Goal: Information Seeking & Learning: Learn about a topic

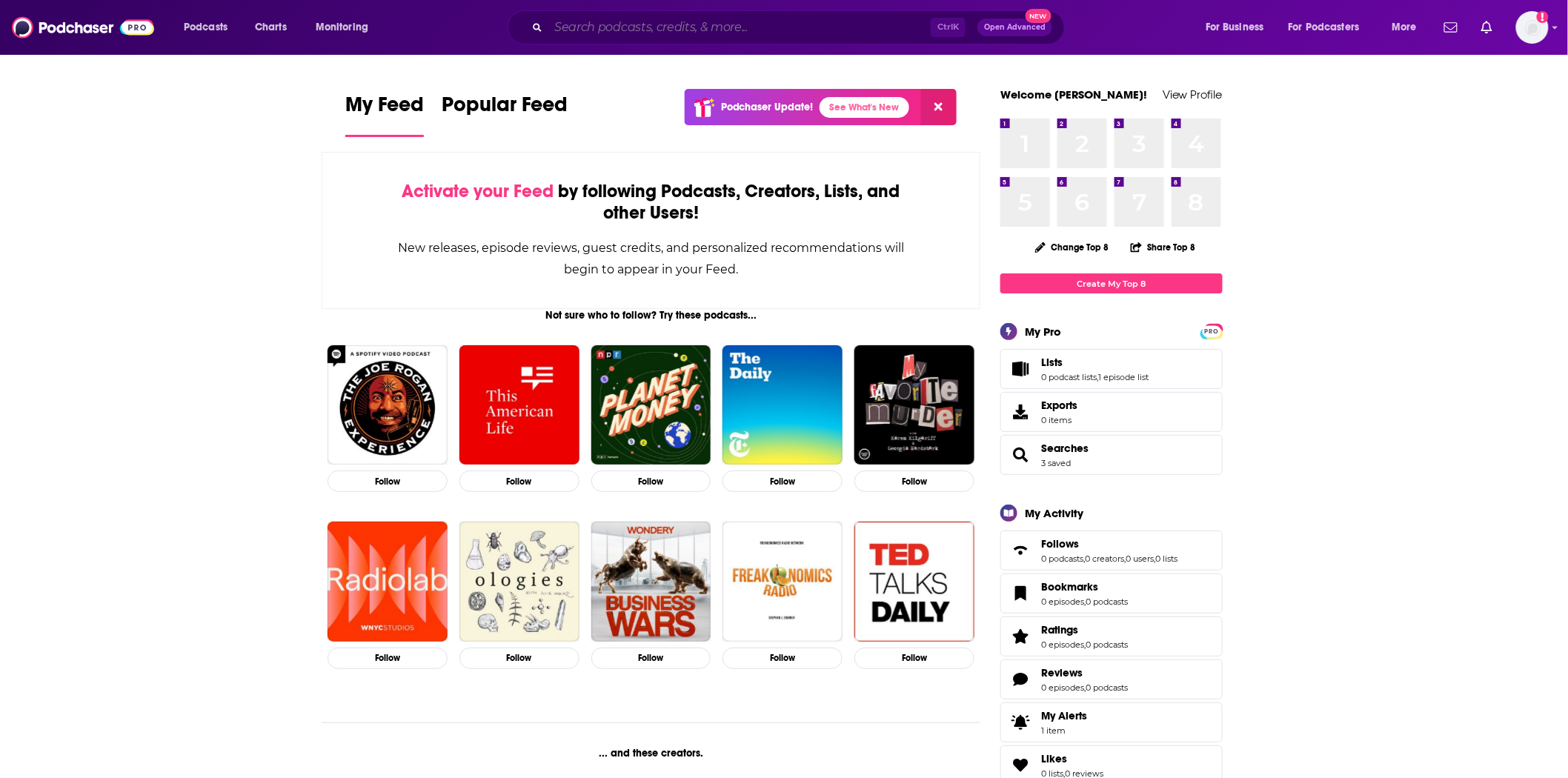
click at [612, 19] on input "Search podcasts, credits, & more..." at bounding box center [739, 27] width 382 height 24
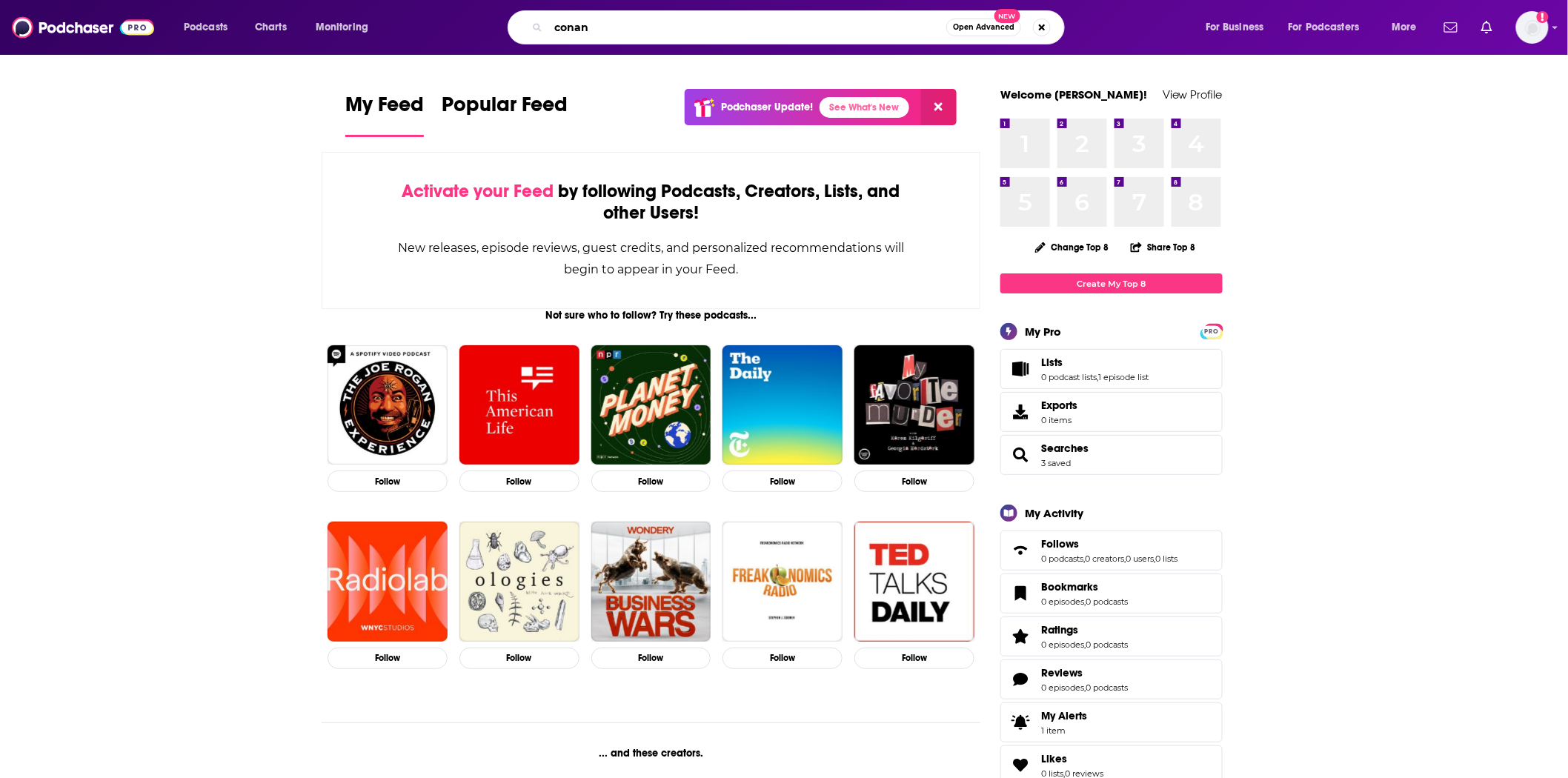
type input "conan"
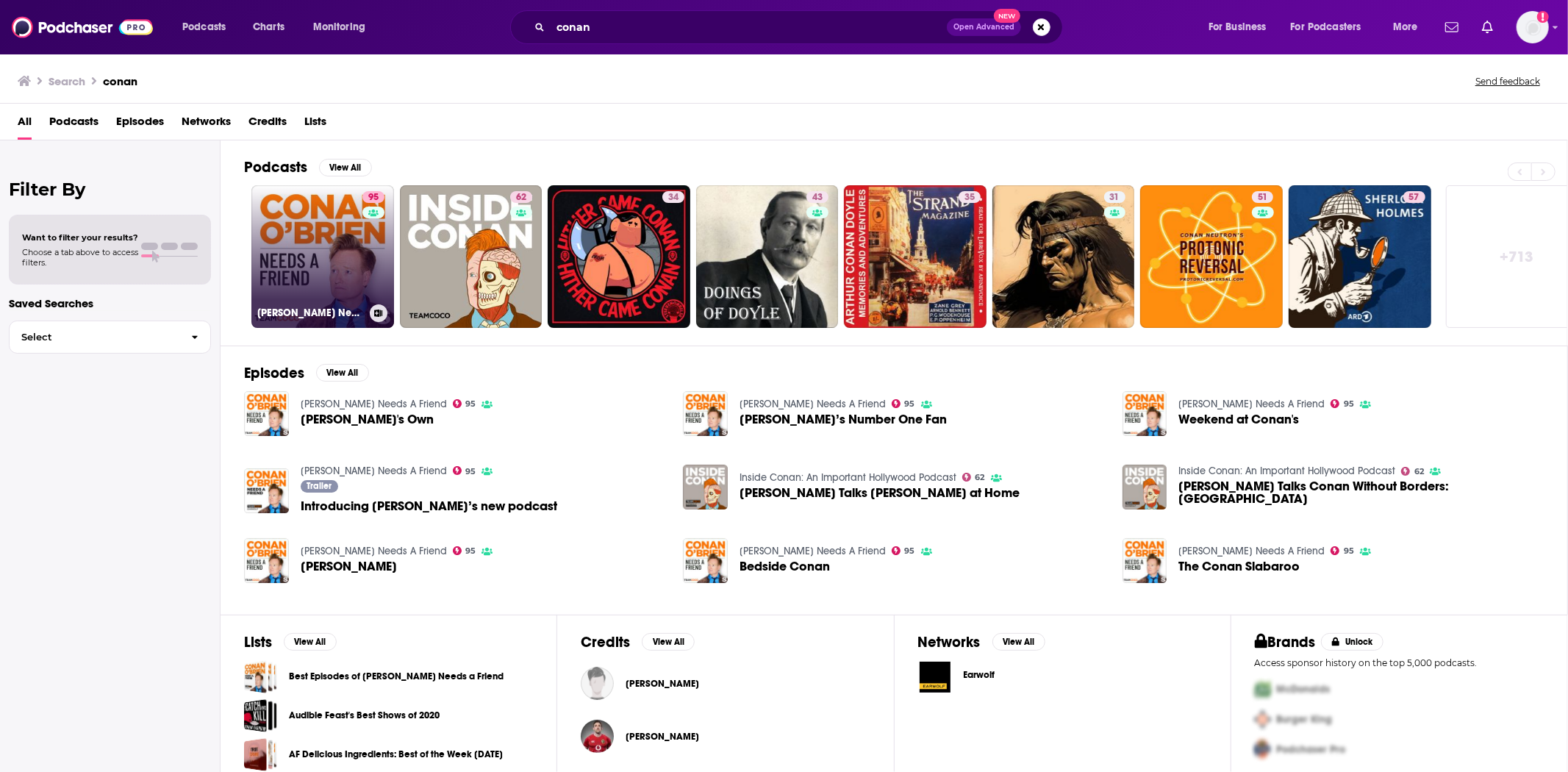
click at [320, 232] on link "95 [PERSON_NAME] Needs A Friend" at bounding box center [322, 256] width 143 height 143
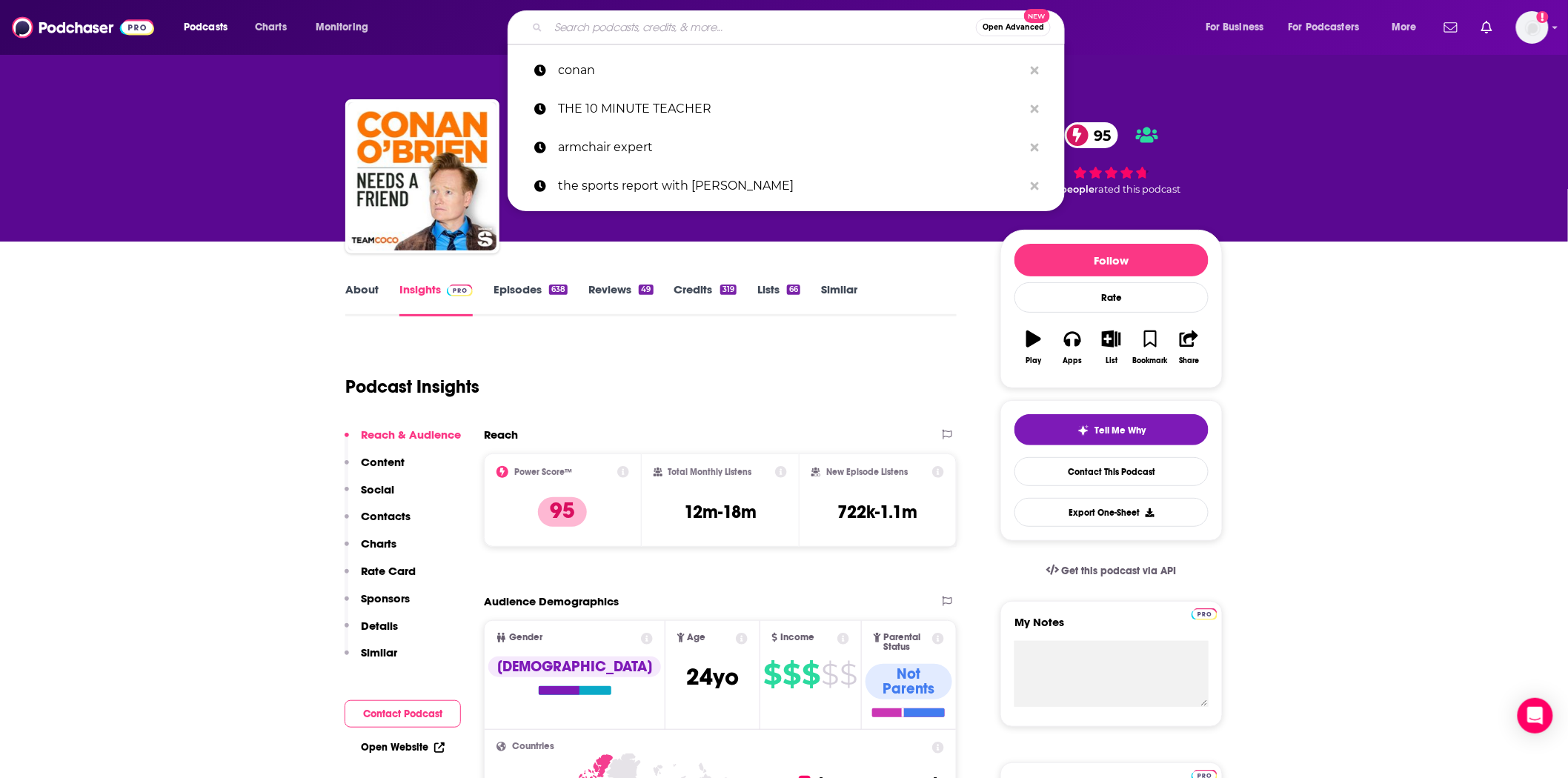
click at [589, 31] on input "Search podcasts, credits, & more..." at bounding box center [762, 27] width 427 height 24
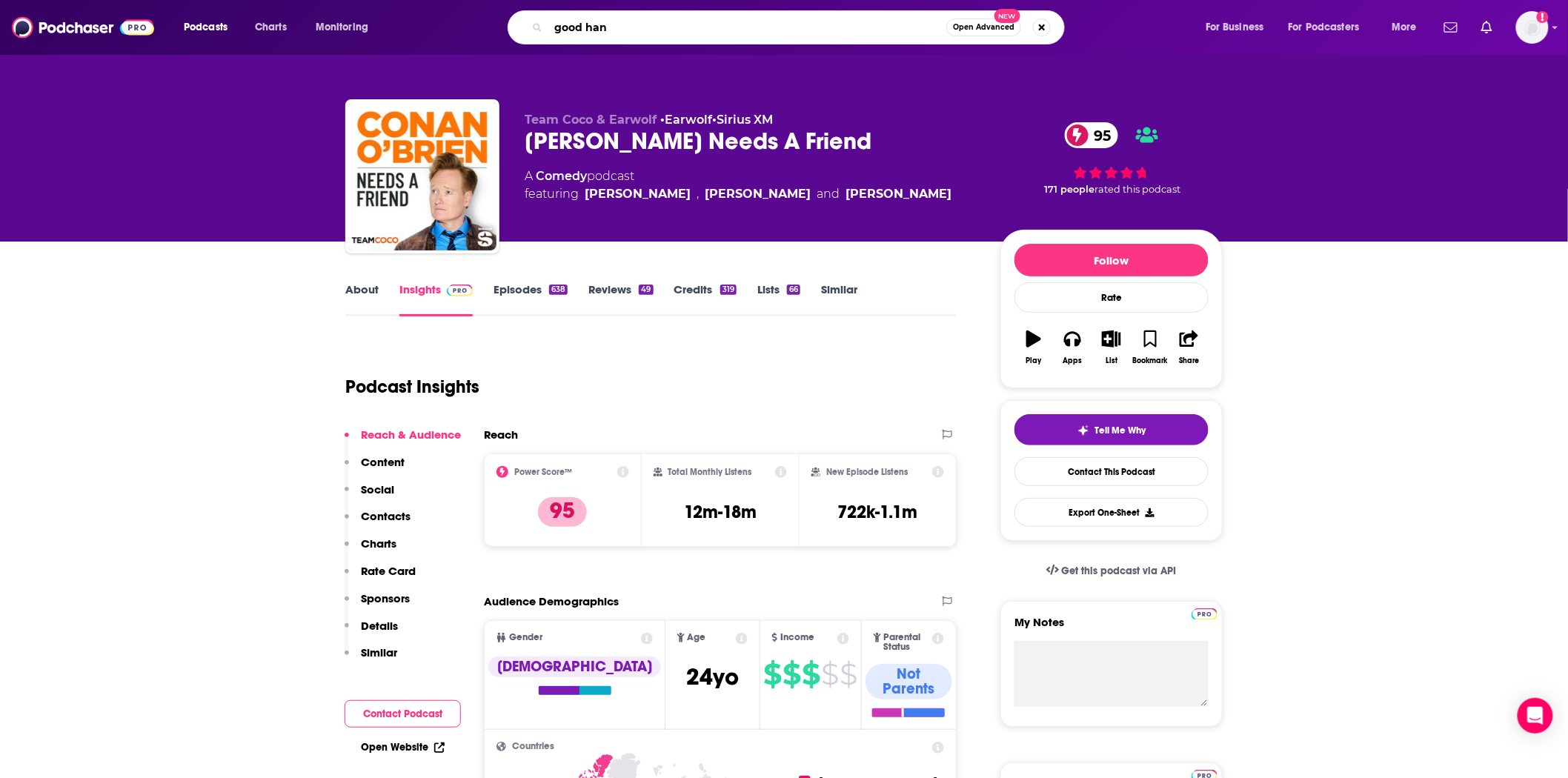
type input "good hang"
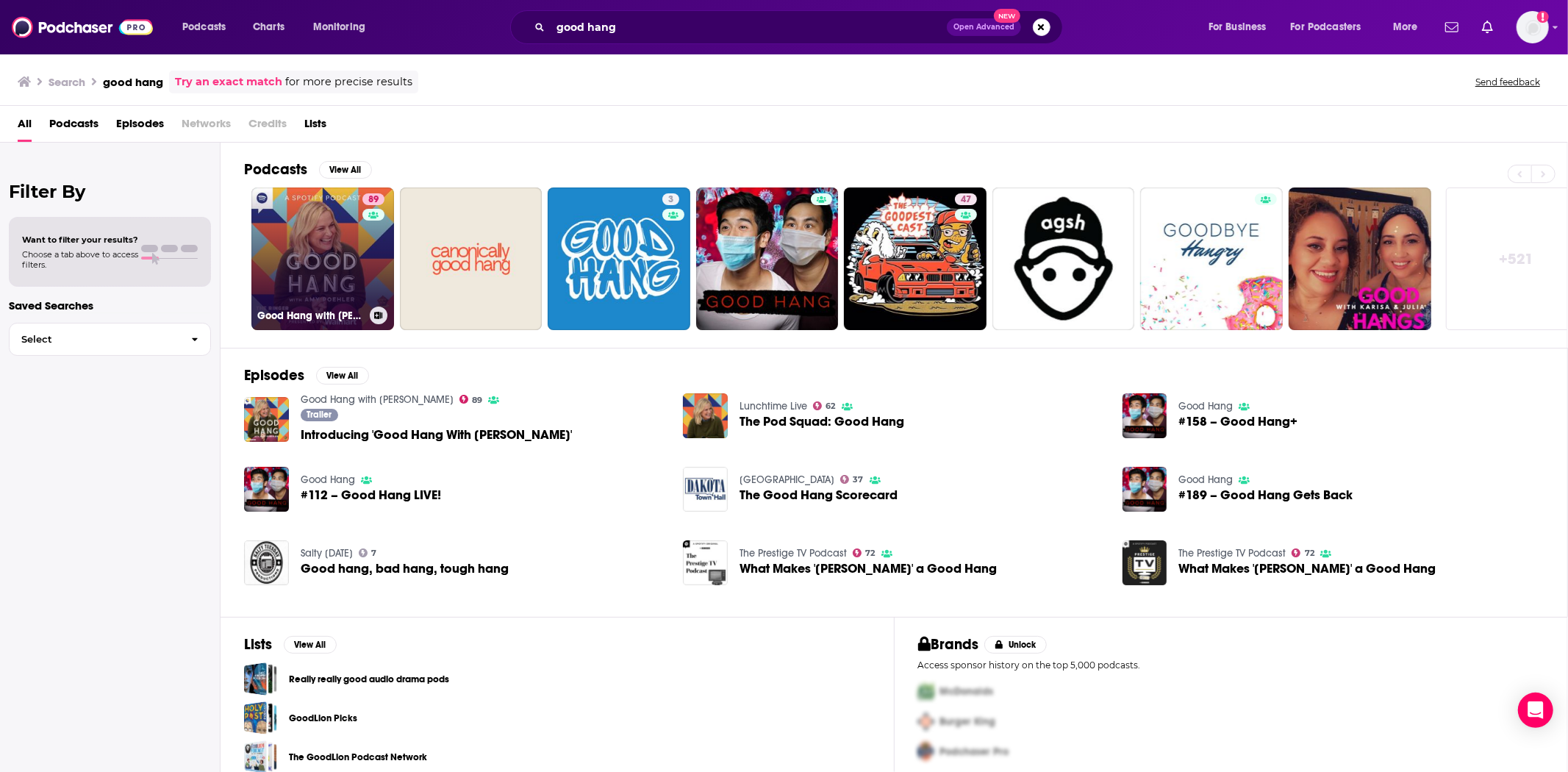
click at [339, 291] on link "89 Good Hang with [PERSON_NAME]" at bounding box center [322, 258] width 143 height 143
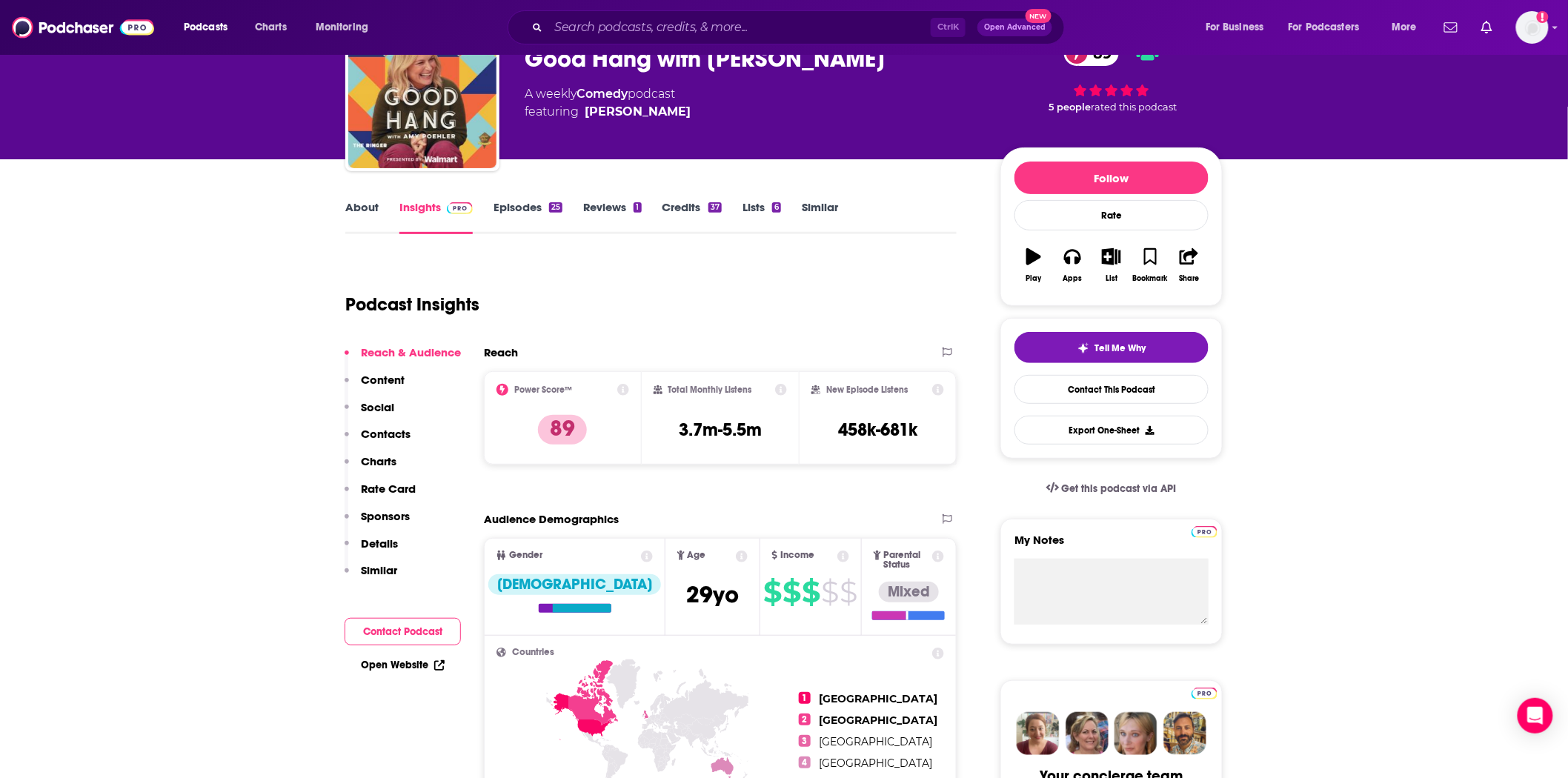
scroll to position [164, 0]
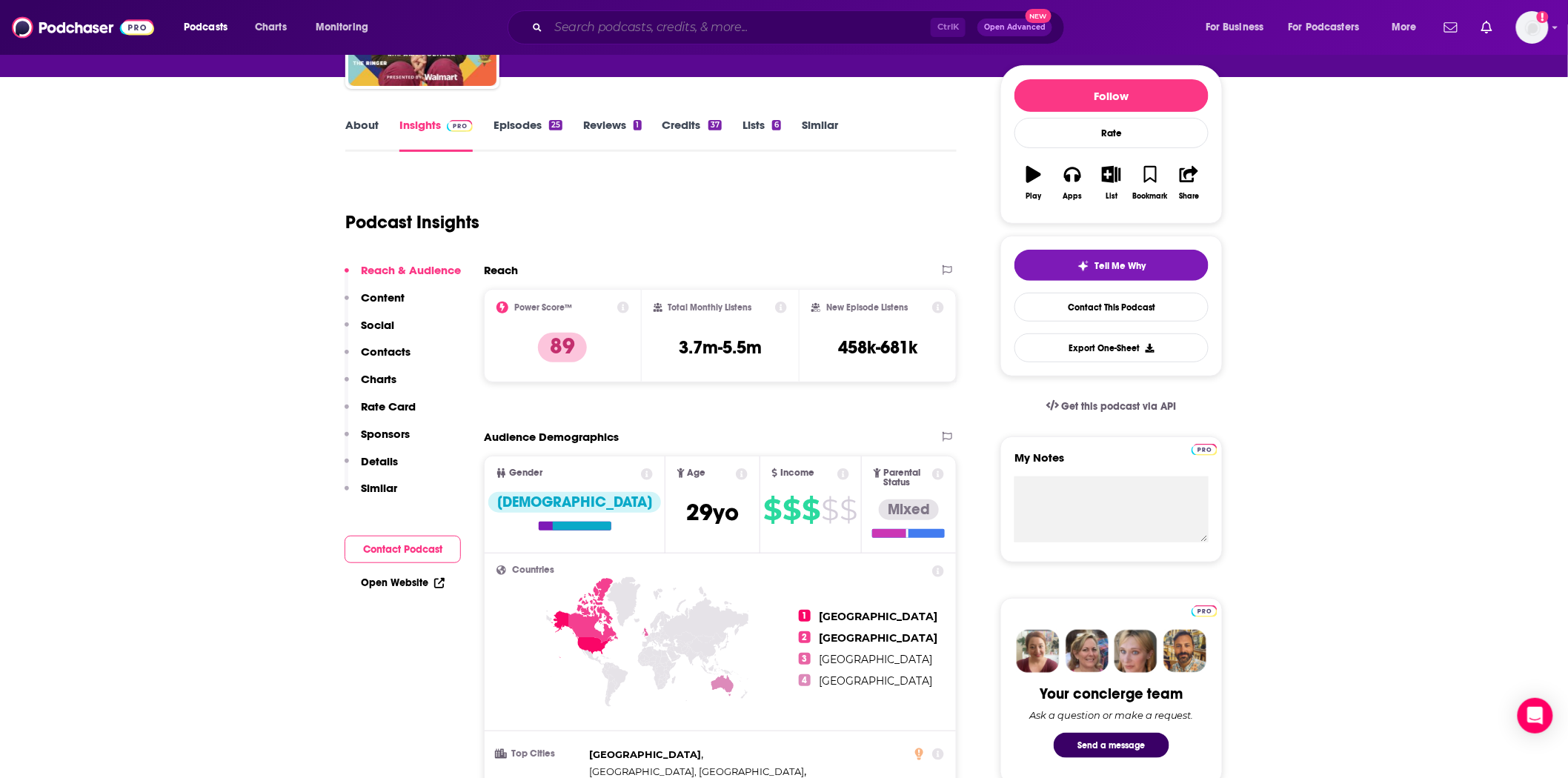
click at [662, 22] on input "Search podcasts, credits, & more..." at bounding box center [739, 27] width 382 height 24
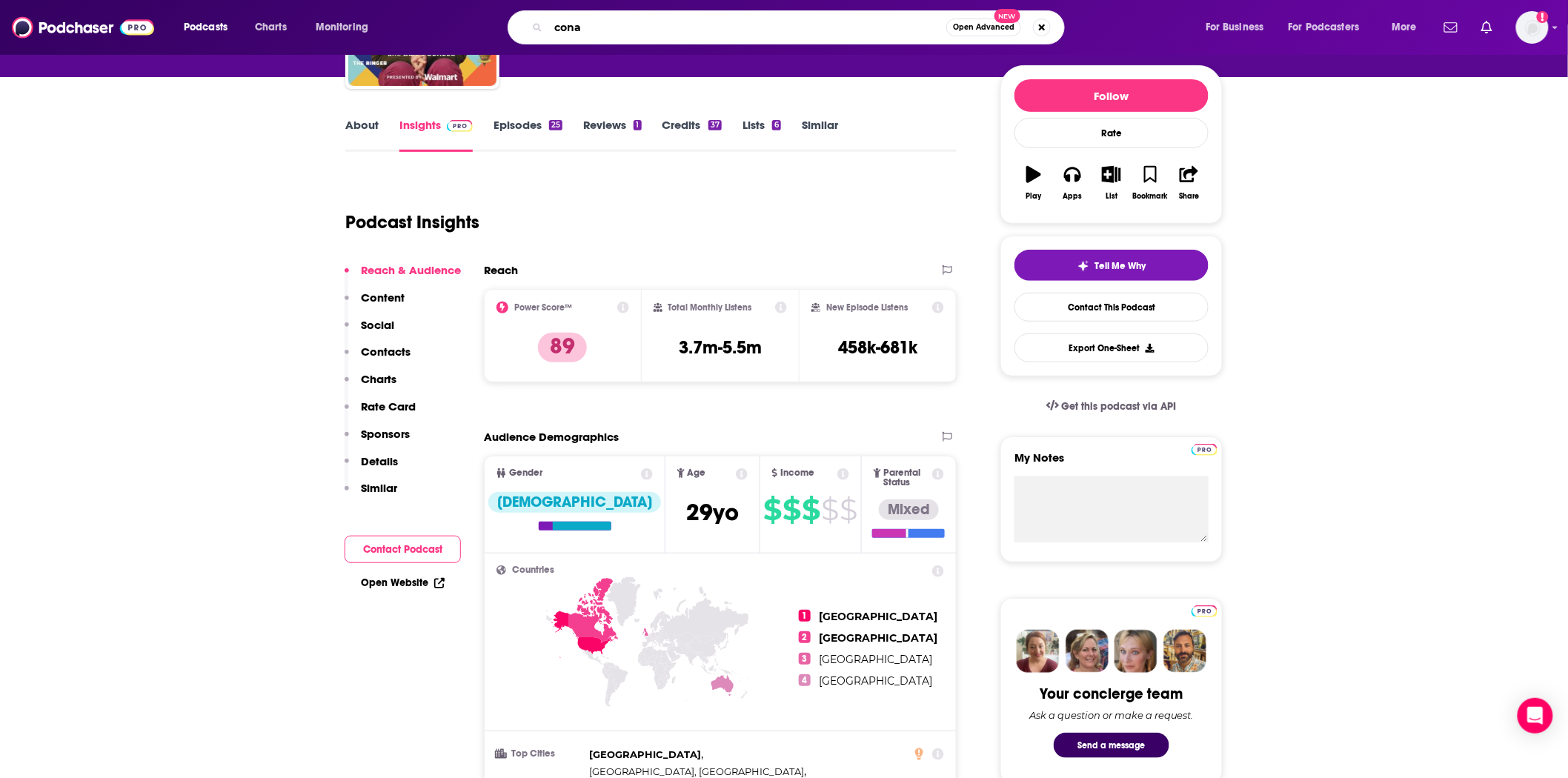
type input "conan"
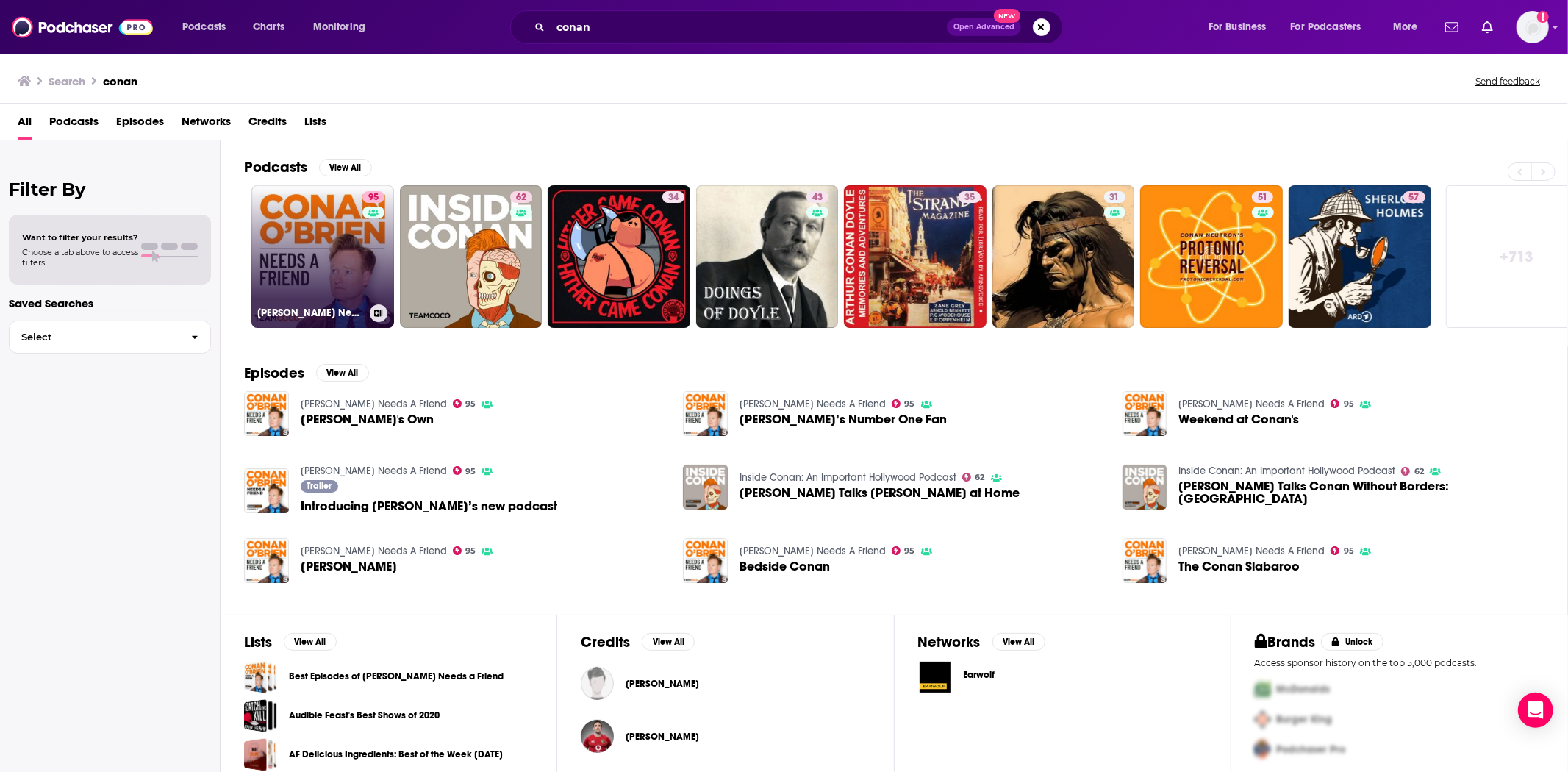
click at [312, 241] on link "95 [PERSON_NAME] Needs A Friend" at bounding box center [322, 256] width 143 height 143
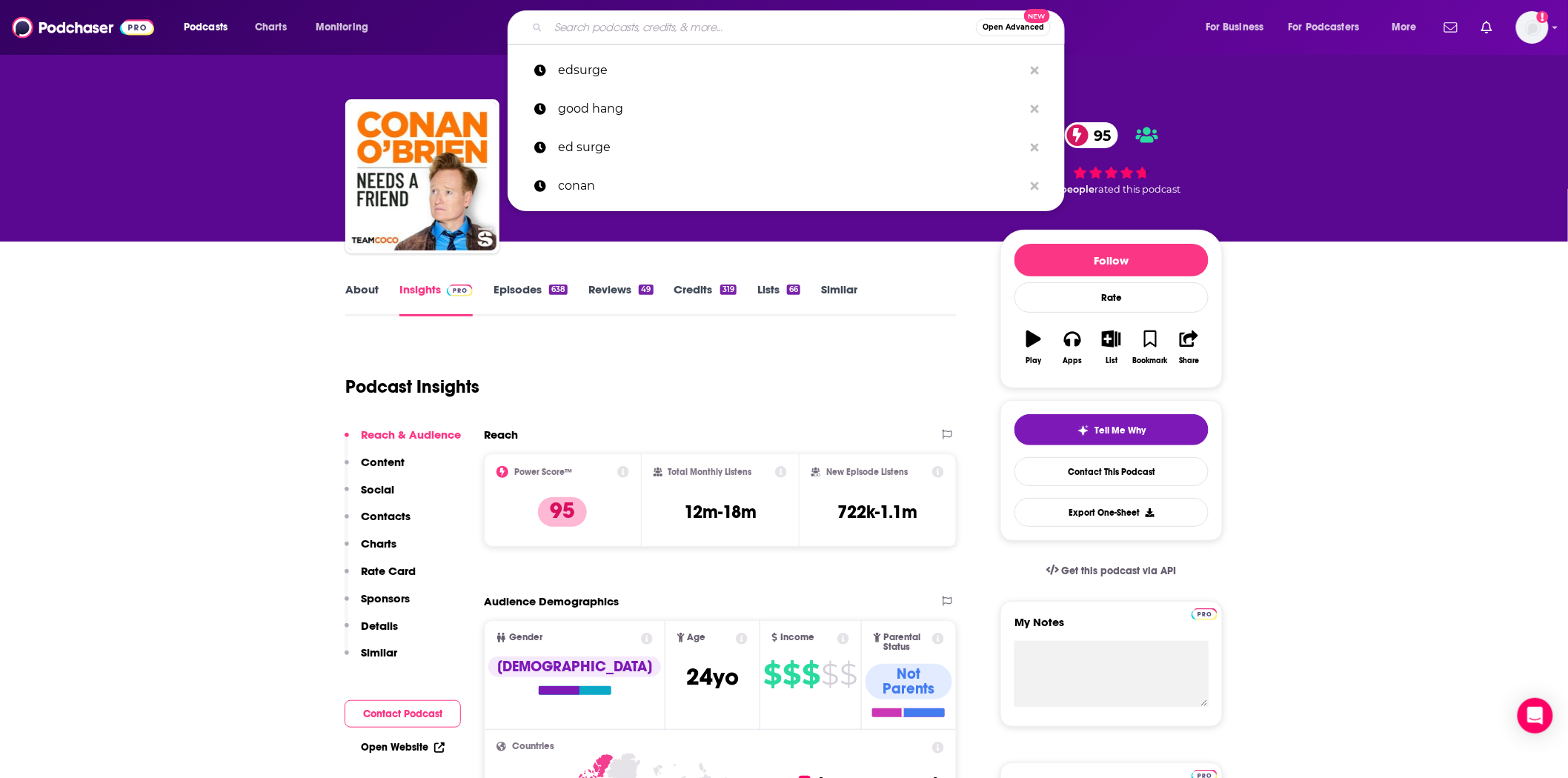
click at [615, 26] on input "Search podcasts, credits, & more..." at bounding box center [762, 27] width 427 height 24
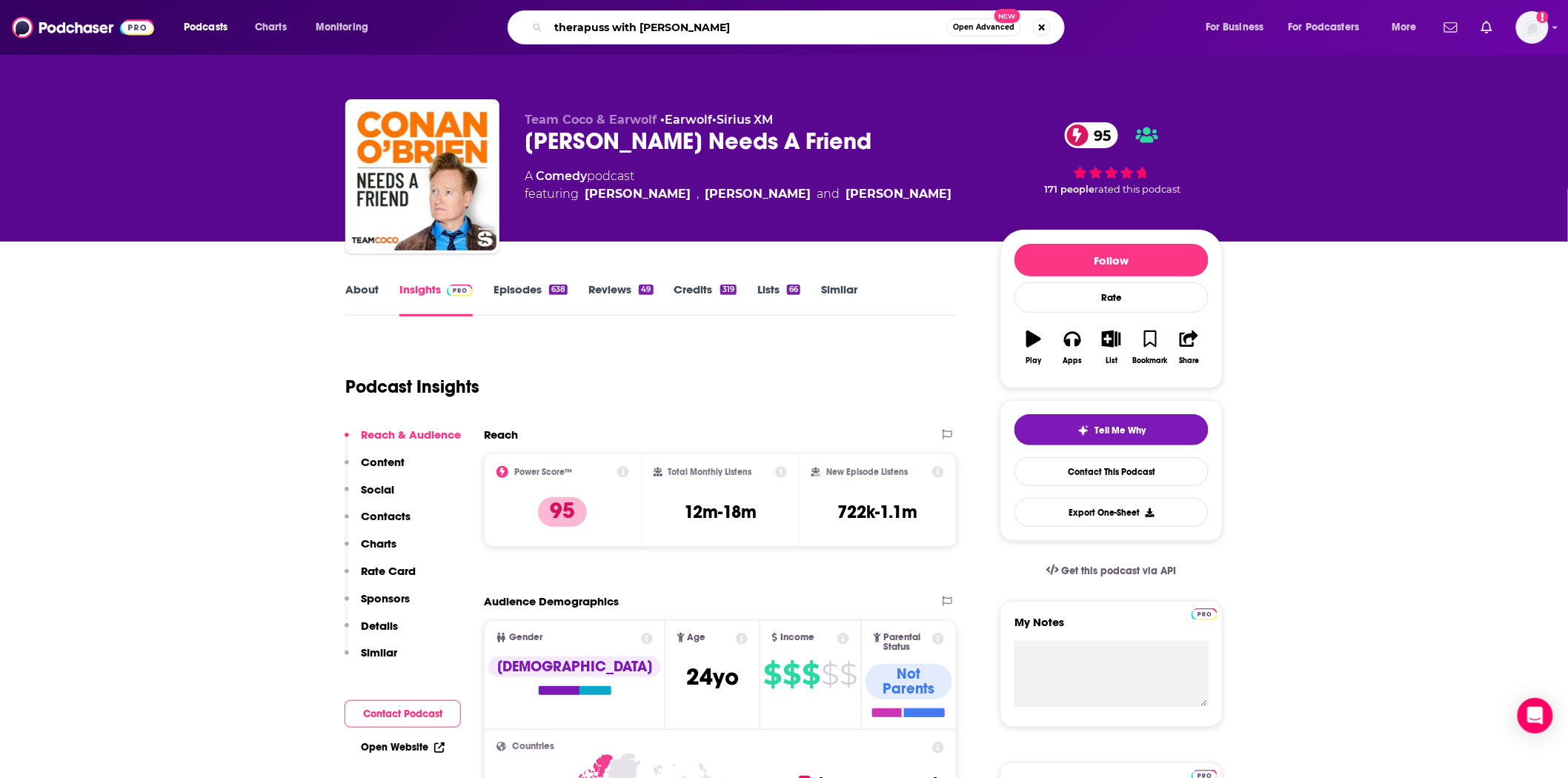
type input "therapuss with [PERSON_NAME]"
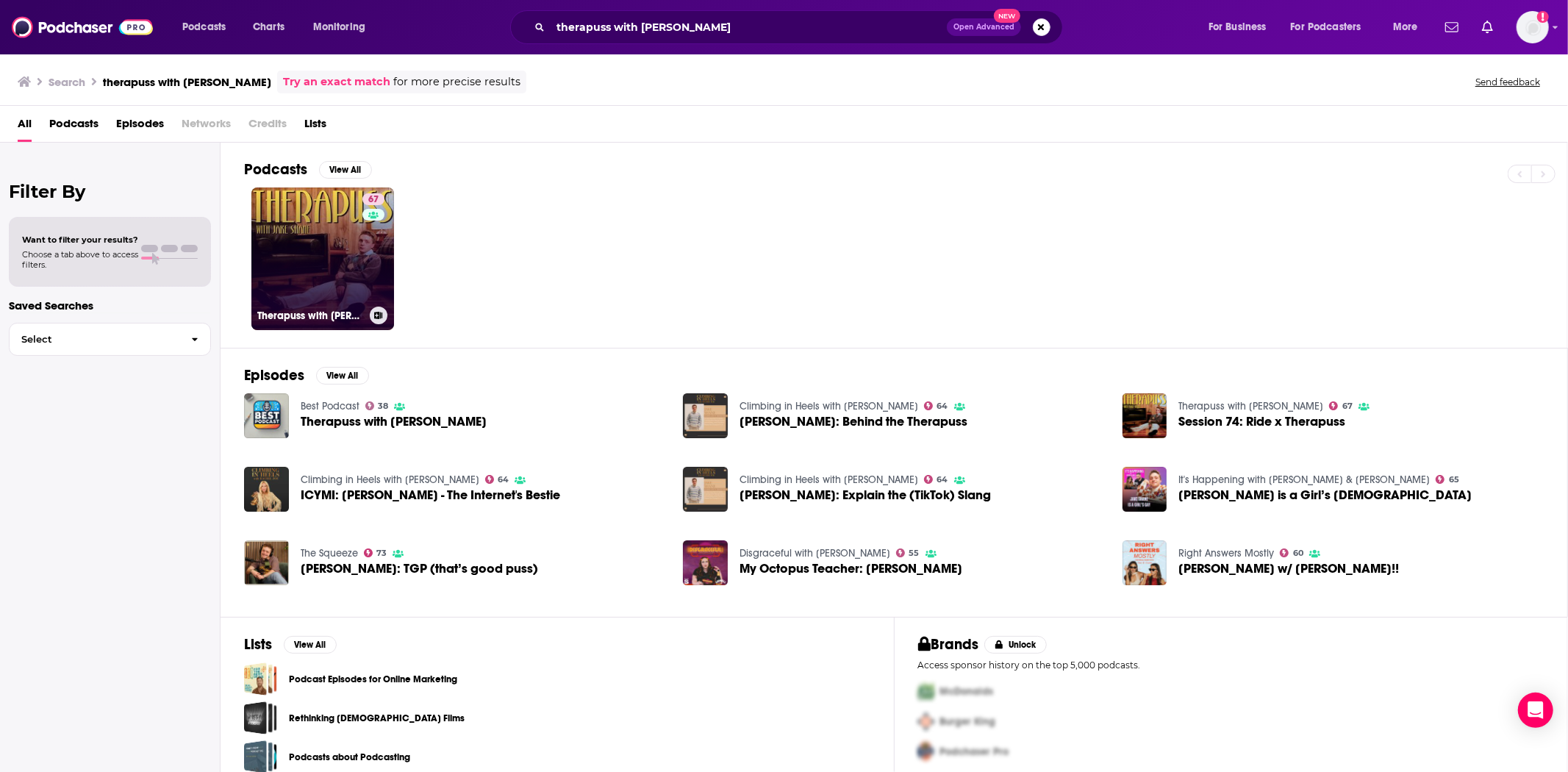
click at [357, 291] on link "67 Therapuss with [PERSON_NAME]" at bounding box center [322, 258] width 143 height 143
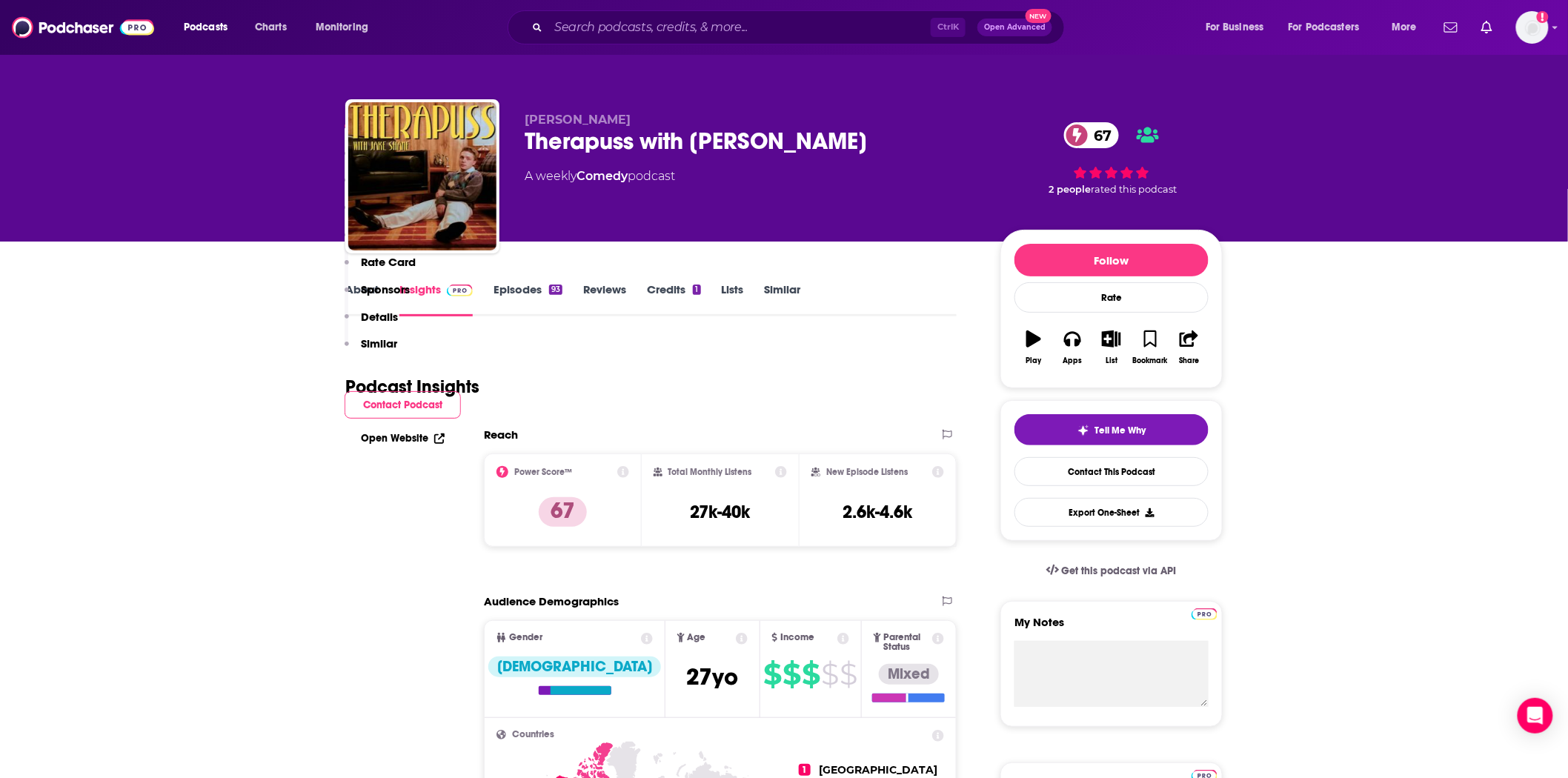
scroll to position [329, 0]
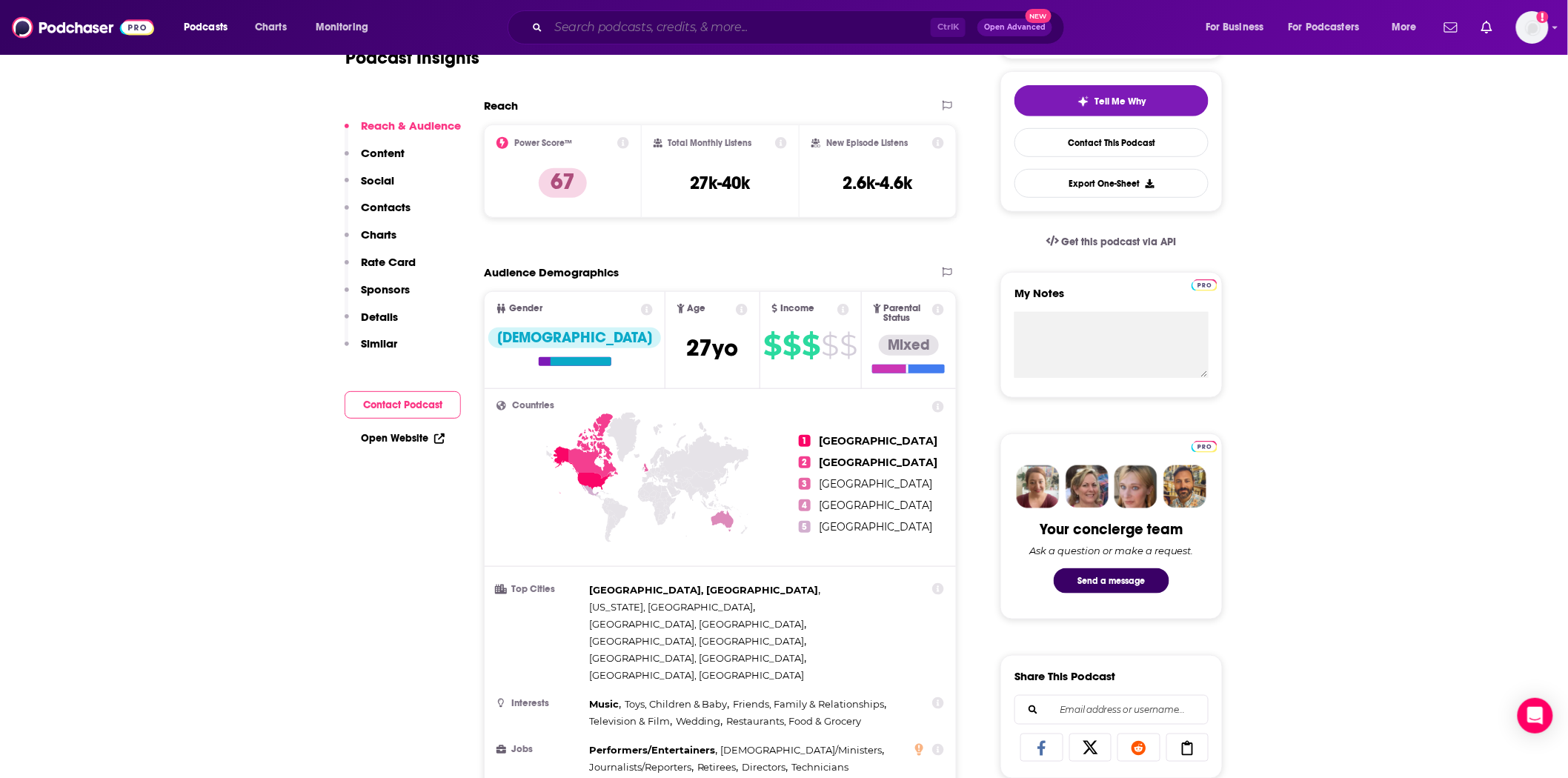
click at [608, 26] on input "Search podcasts, credits, & more..." at bounding box center [739, 27] width 382 height 24
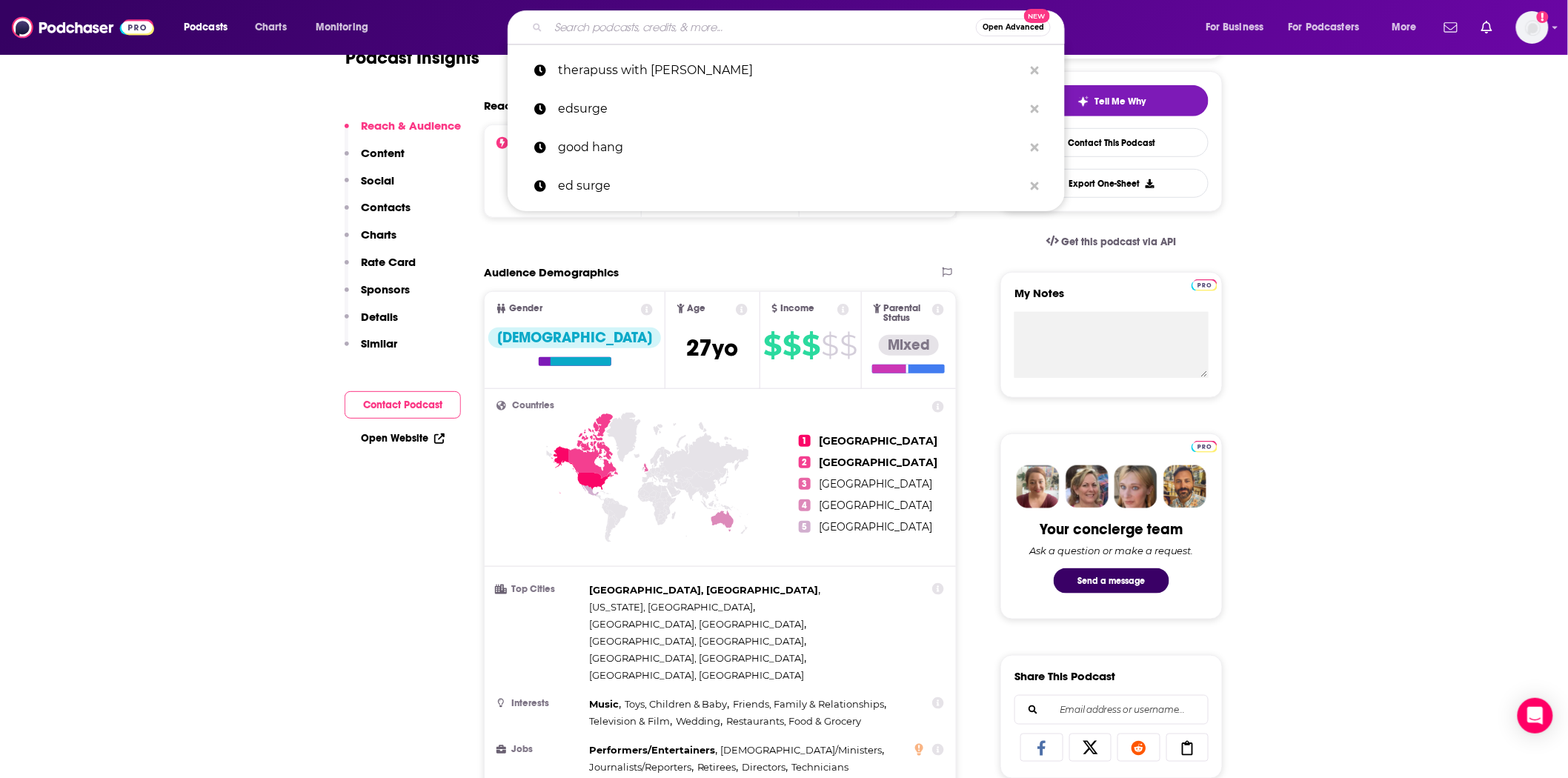
type input "a"
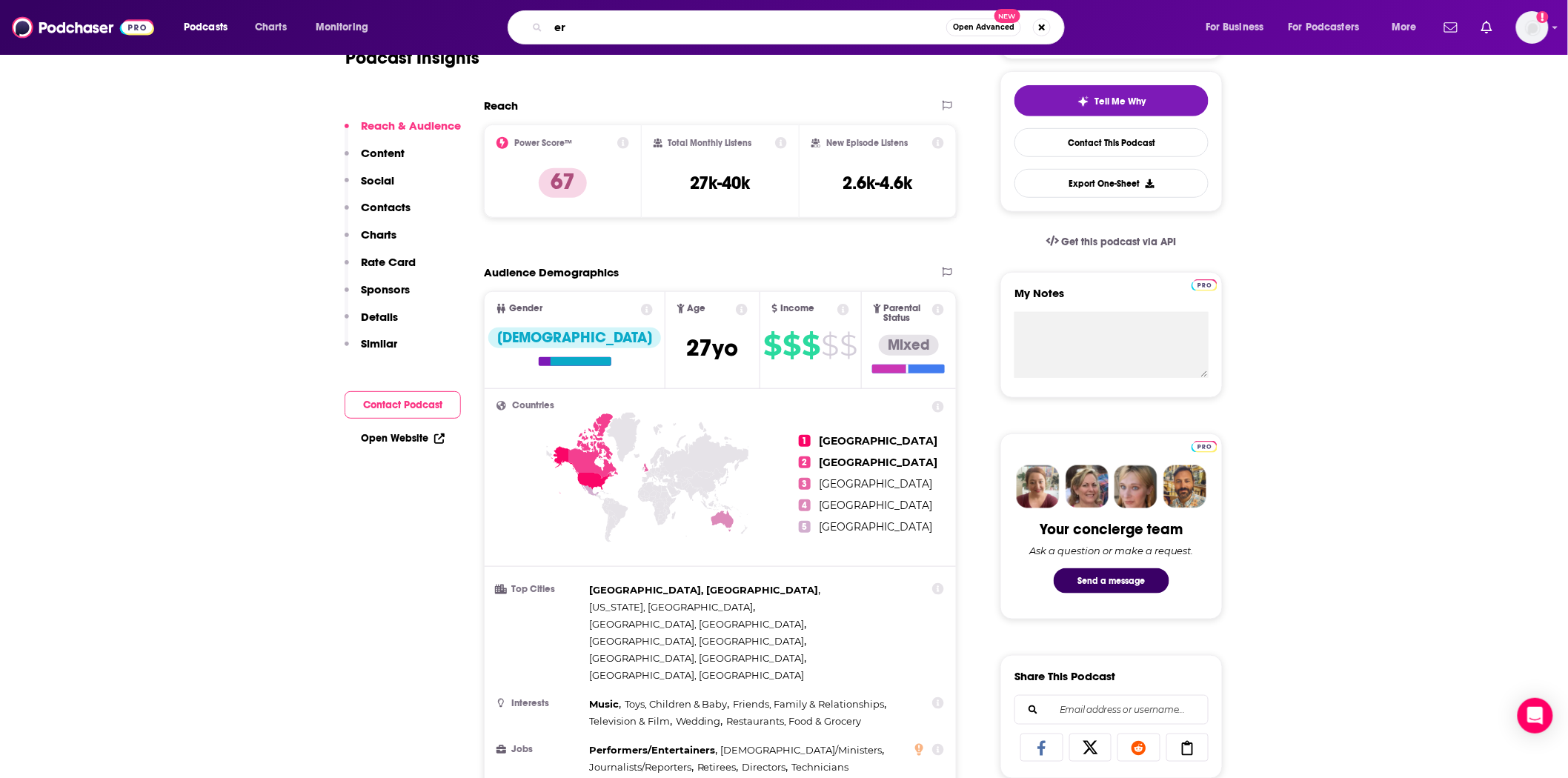
type input "e"
type input "the world's first podcast"
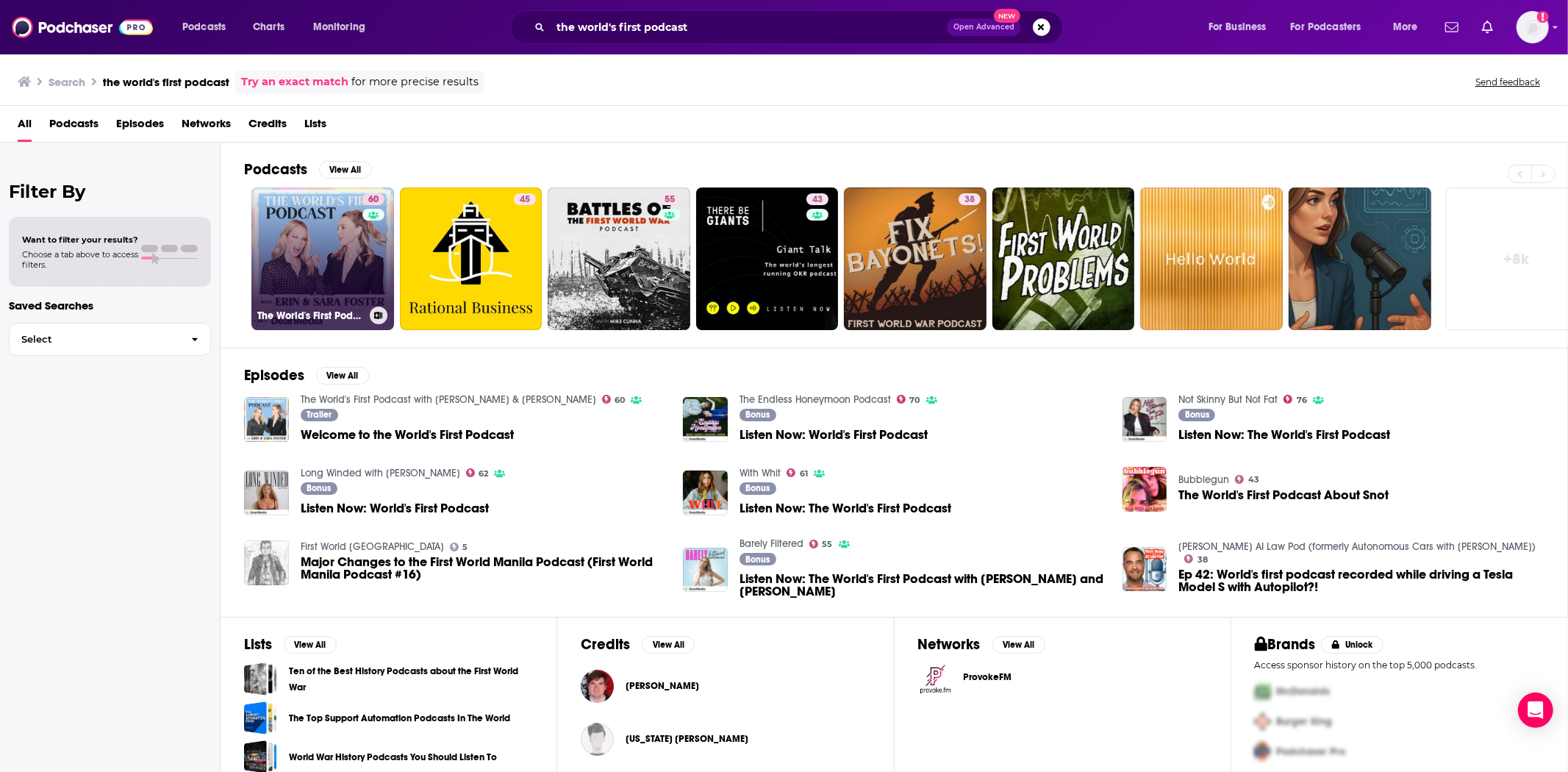
click at [321, 254] on link "60 The World's First Podcast with [PERSON_NAME] & [PERSON_NAME]" at bounding box center [322, 258] width 143 height 143
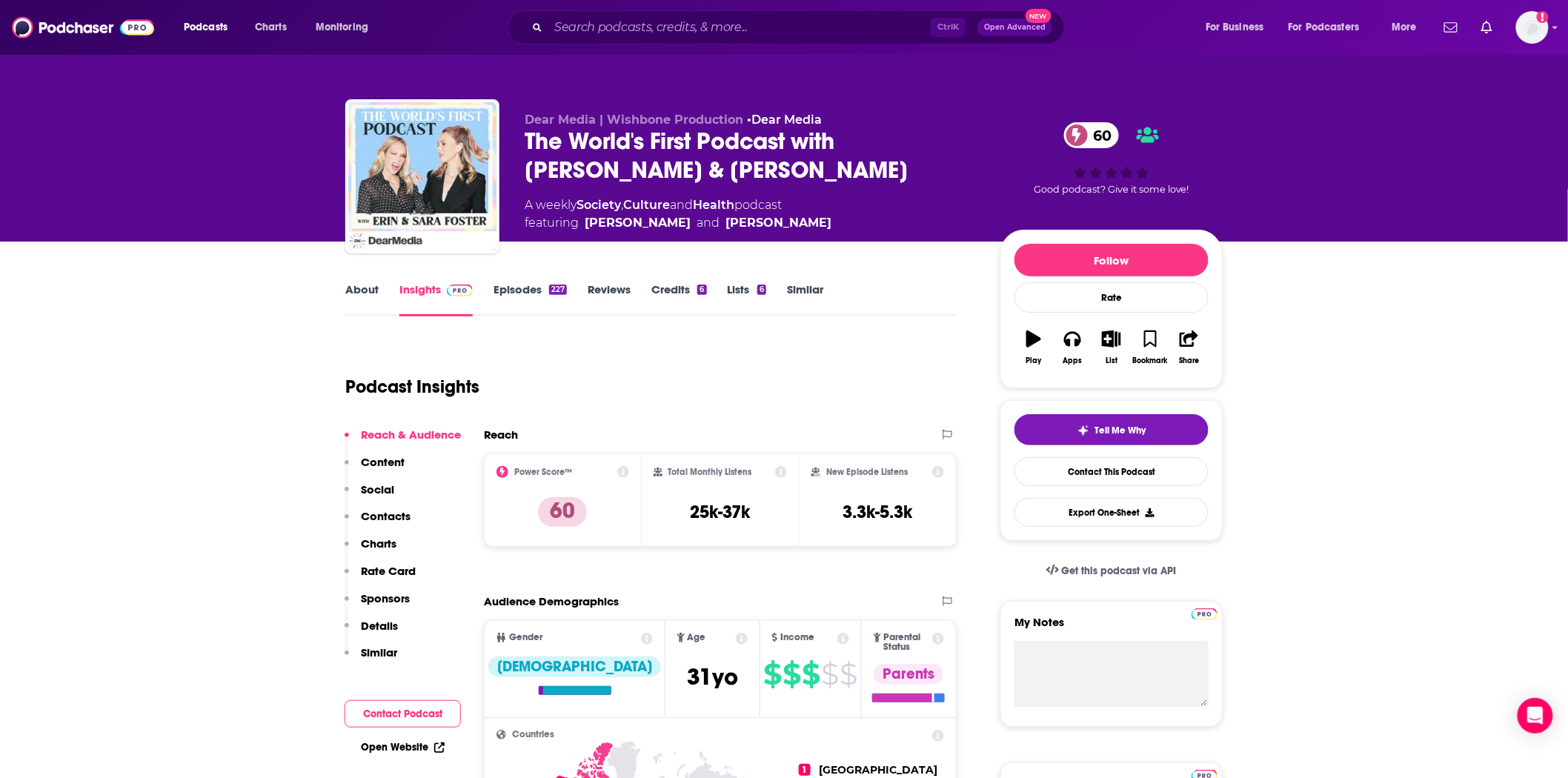
click at [601, 153] on div "The World's First Podcast with [PERSON_NAME] & [PERSON_NAME] 60" at bounding box center [750, 155] width 452 height 58
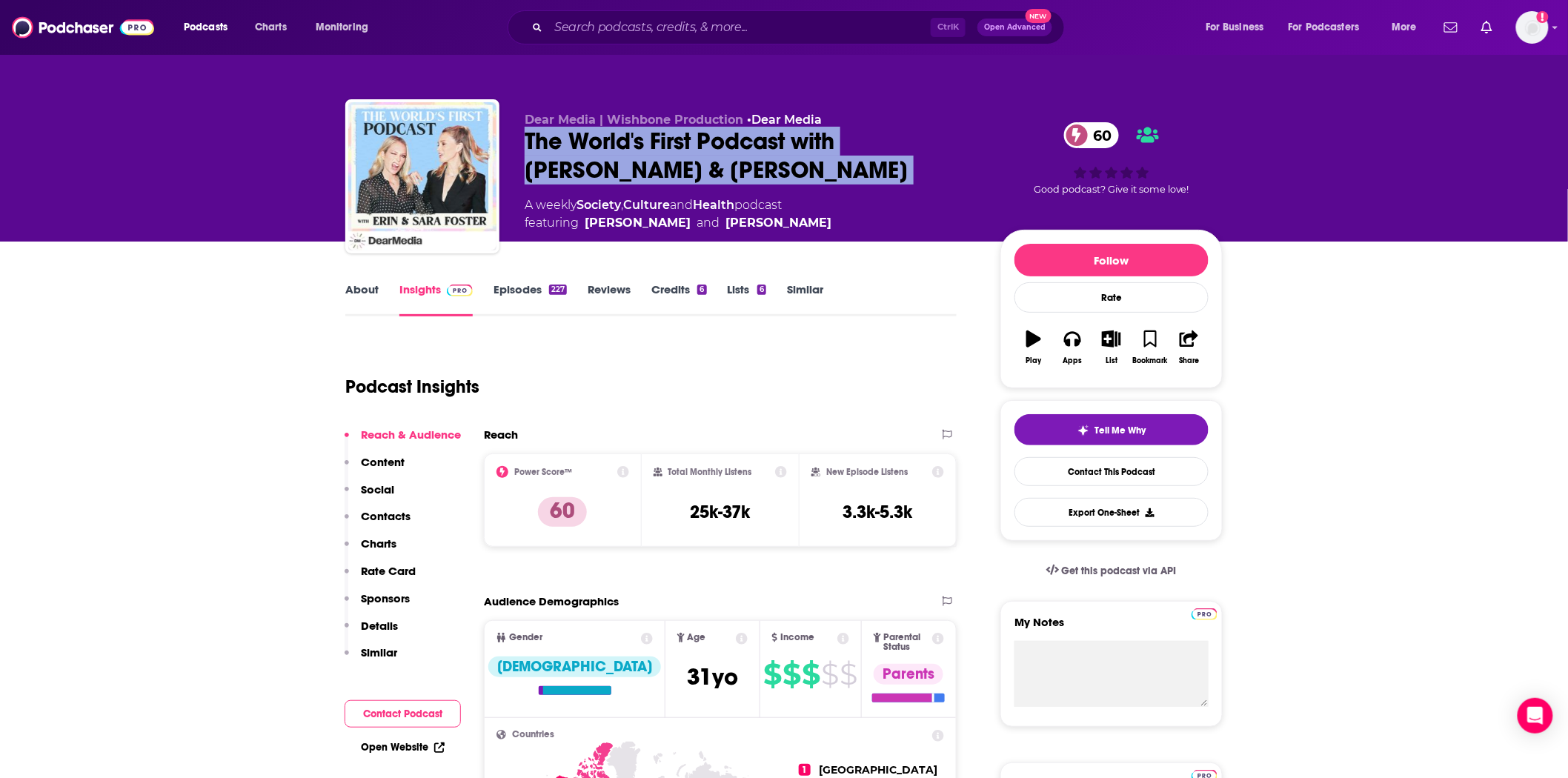
click at [601, 153] on div "The World's First Podcast with [PERSON_NAME] & [PERSON_NAME] 60" at bounding box center [750, 155] width 452 height 58
copy div "The World's First Podcast with [PERSON_NAME] & [PERSON_NAME] 60"
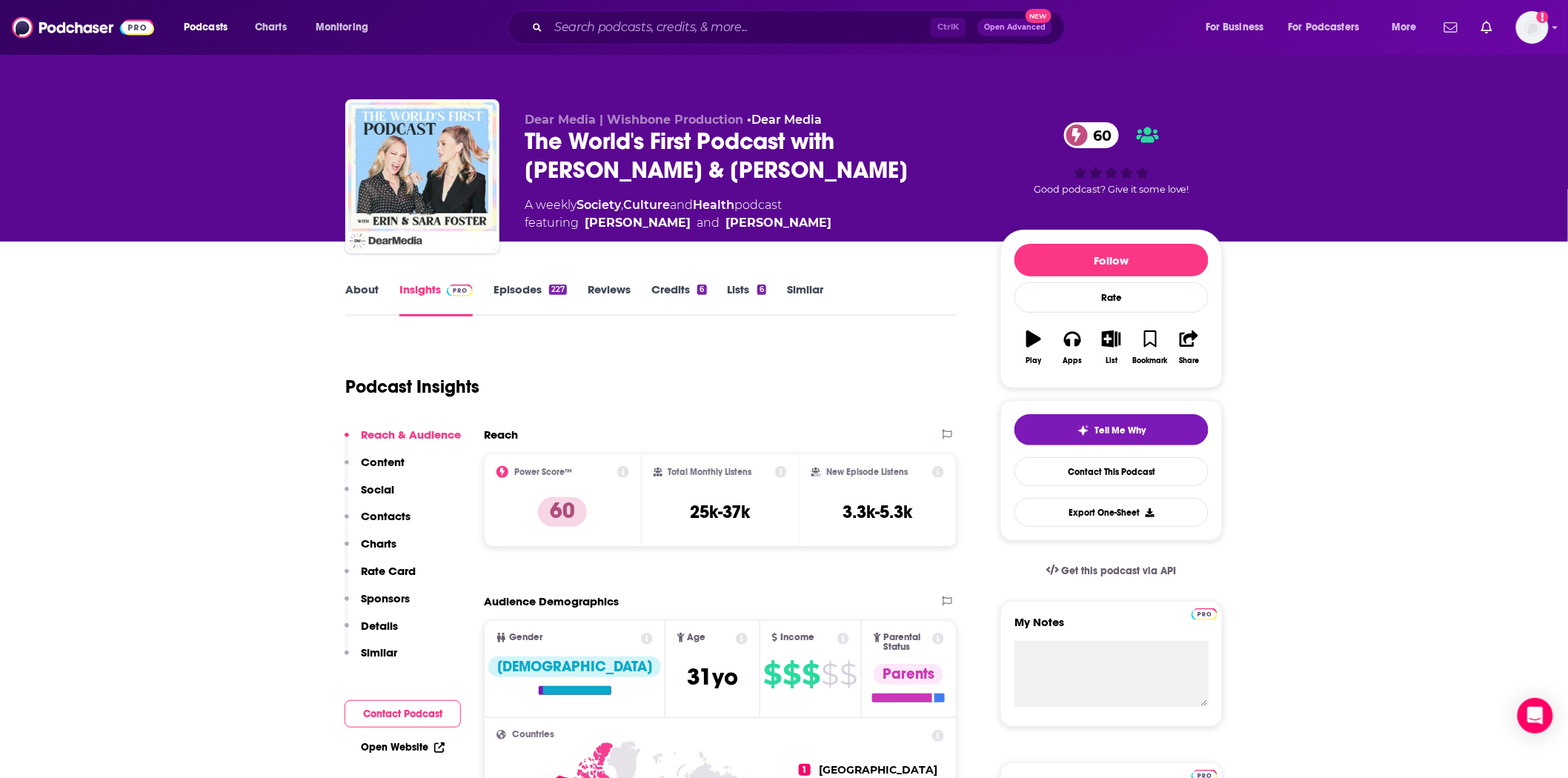
click at [648, 380] on div "Podcast Insights" at bounding box center [644, 378] width 599 height 76
drag, startPoint x: 432, startPoint y: 186, endPoint x: 326, endPoint y: 231, distance: 115.2
click at [432, 186] on img "The World's First Podcast with Erin & Sara Foster" at bounding box center [422, 176] width 148 height 148
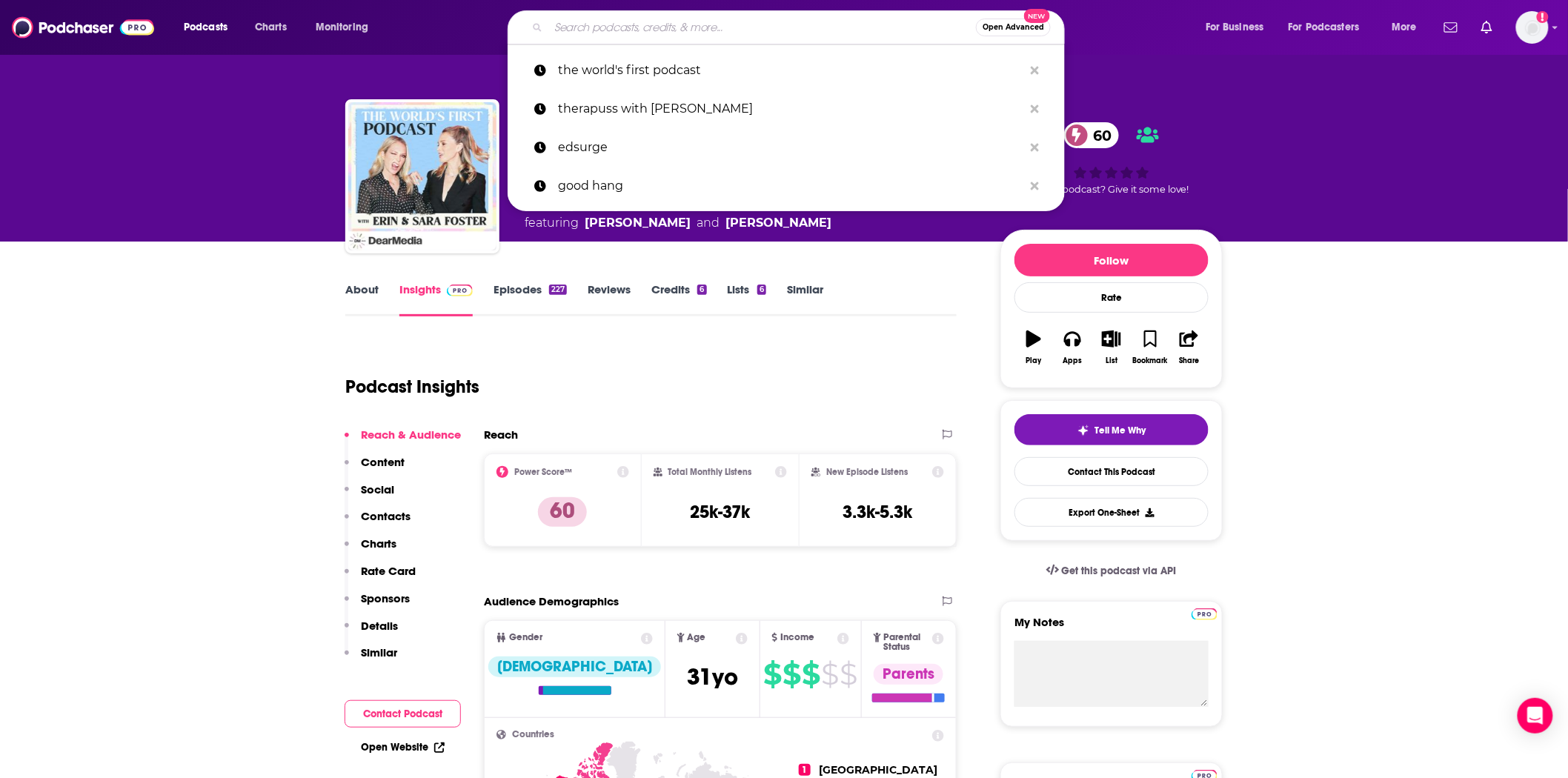
click at [626, 17] on input "Search podcasts, credits, & more..." at bounding box center [762, 27] width 427 height 24
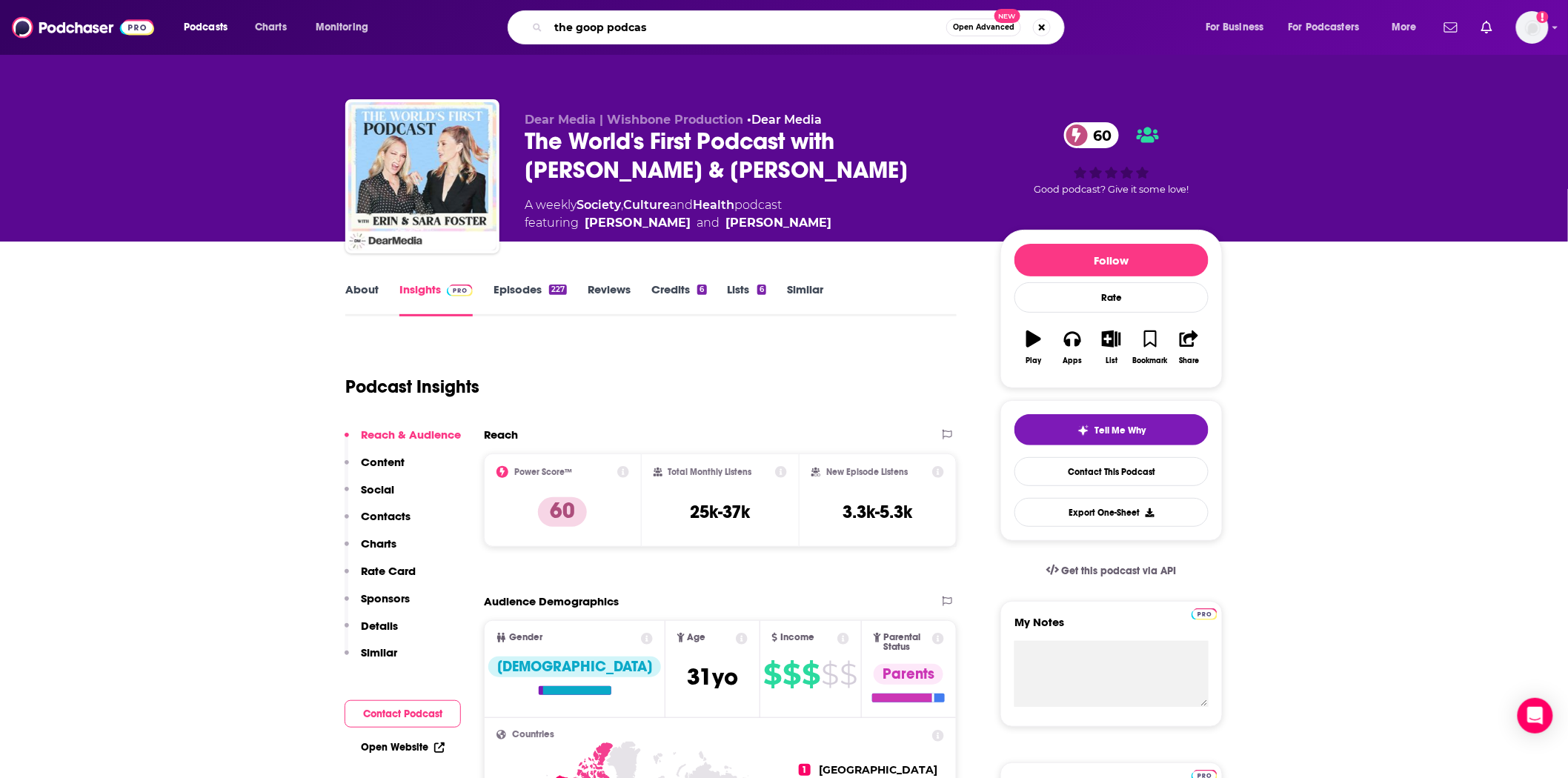
type input "the goop podcast"
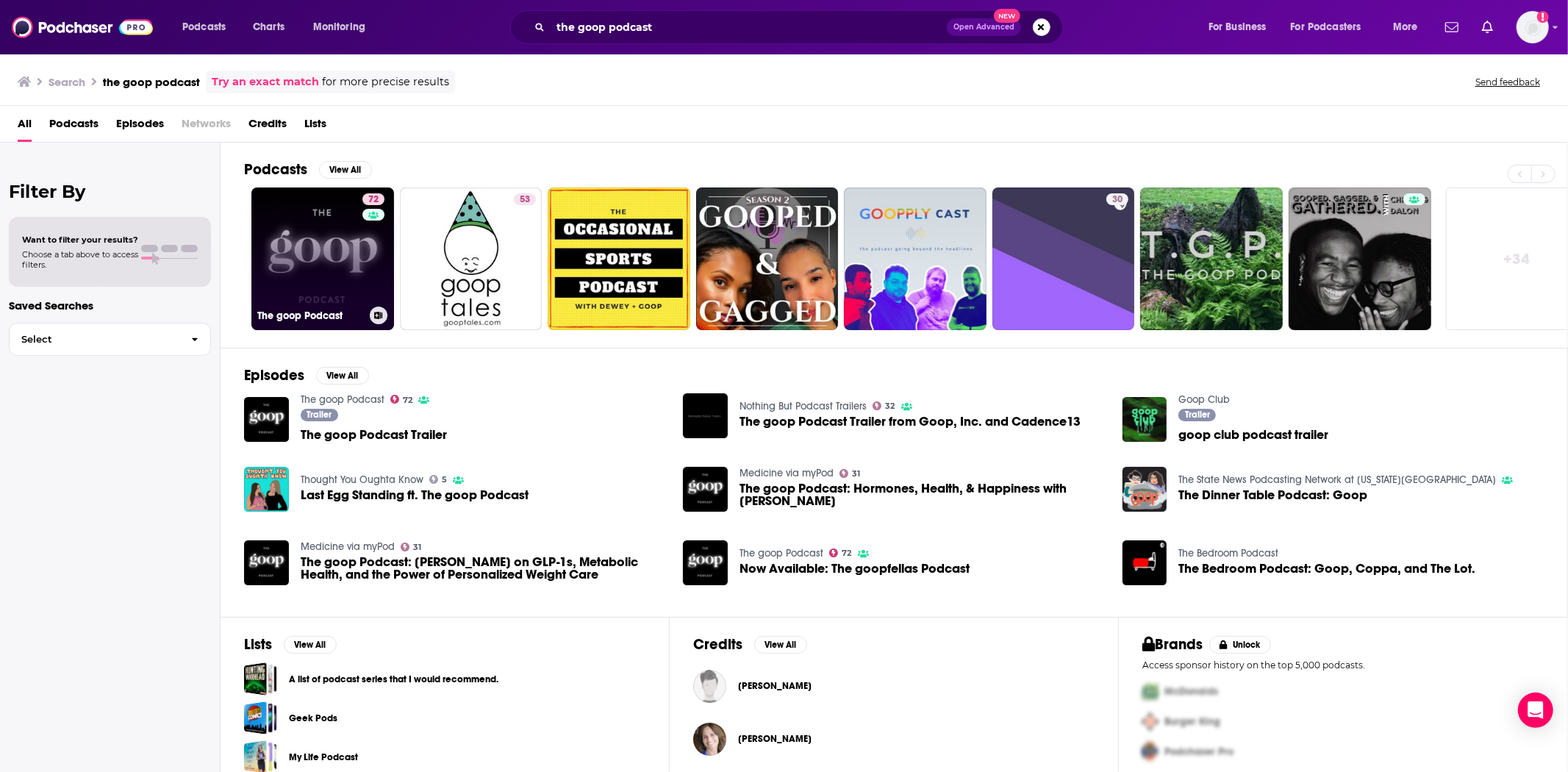
click at [350, 277] on link "72 The goop Podcast" at bounding box center [322, 258] width 143 height 143
